Goal: Check status: Verify the current state of an ongoing process or item

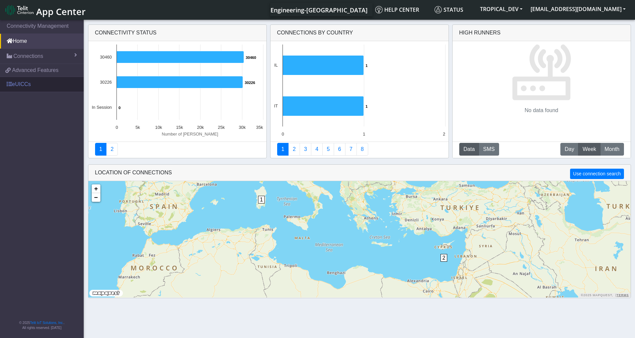
click at [23, 82] on link "eUICCs" at bounding box center [42, 84] width 84 height 15
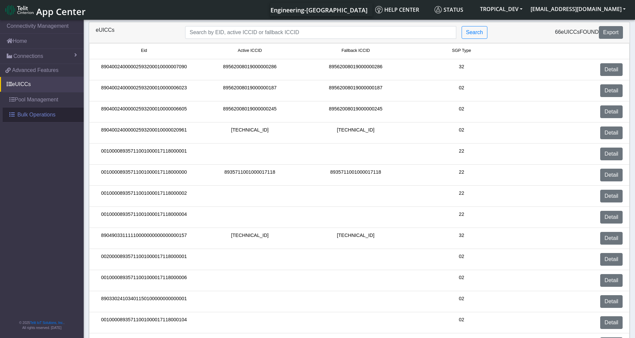
click at [26, 114] on span "Bulk Operations" at bounding box center [36, 115] width 38 height 8
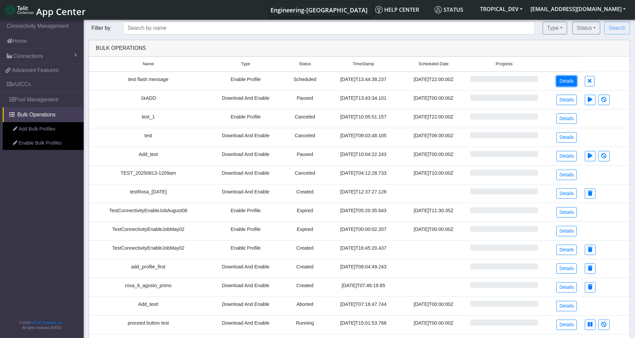
click at [571, 82] on link "Details" at bounding box center [566, 81] width 20 height 10
